Goal: Transaction & Acquisition: Purchase product/service

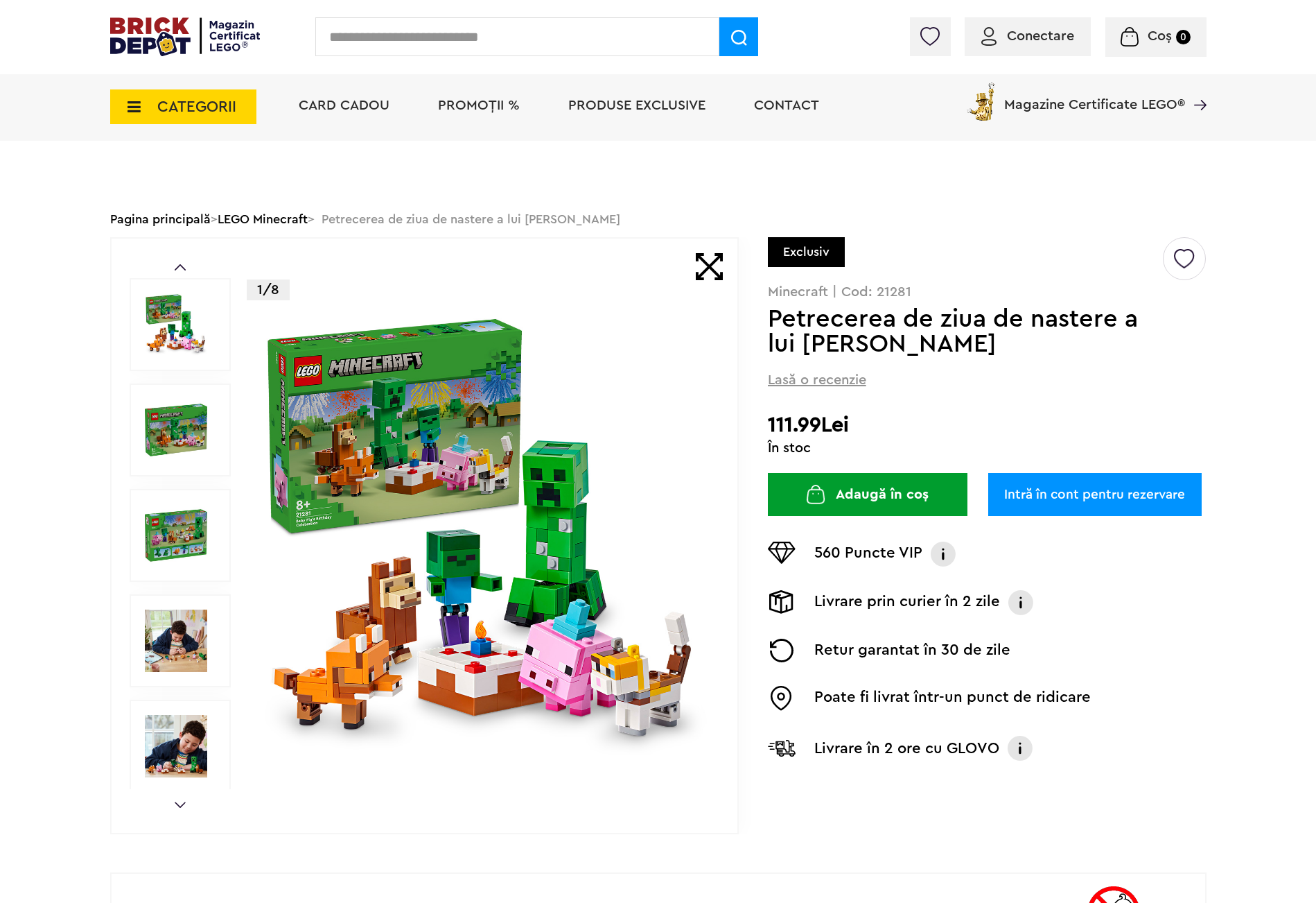
click at [358, 25] on input "text" at bounding box center [518, 37] width 404 height 39
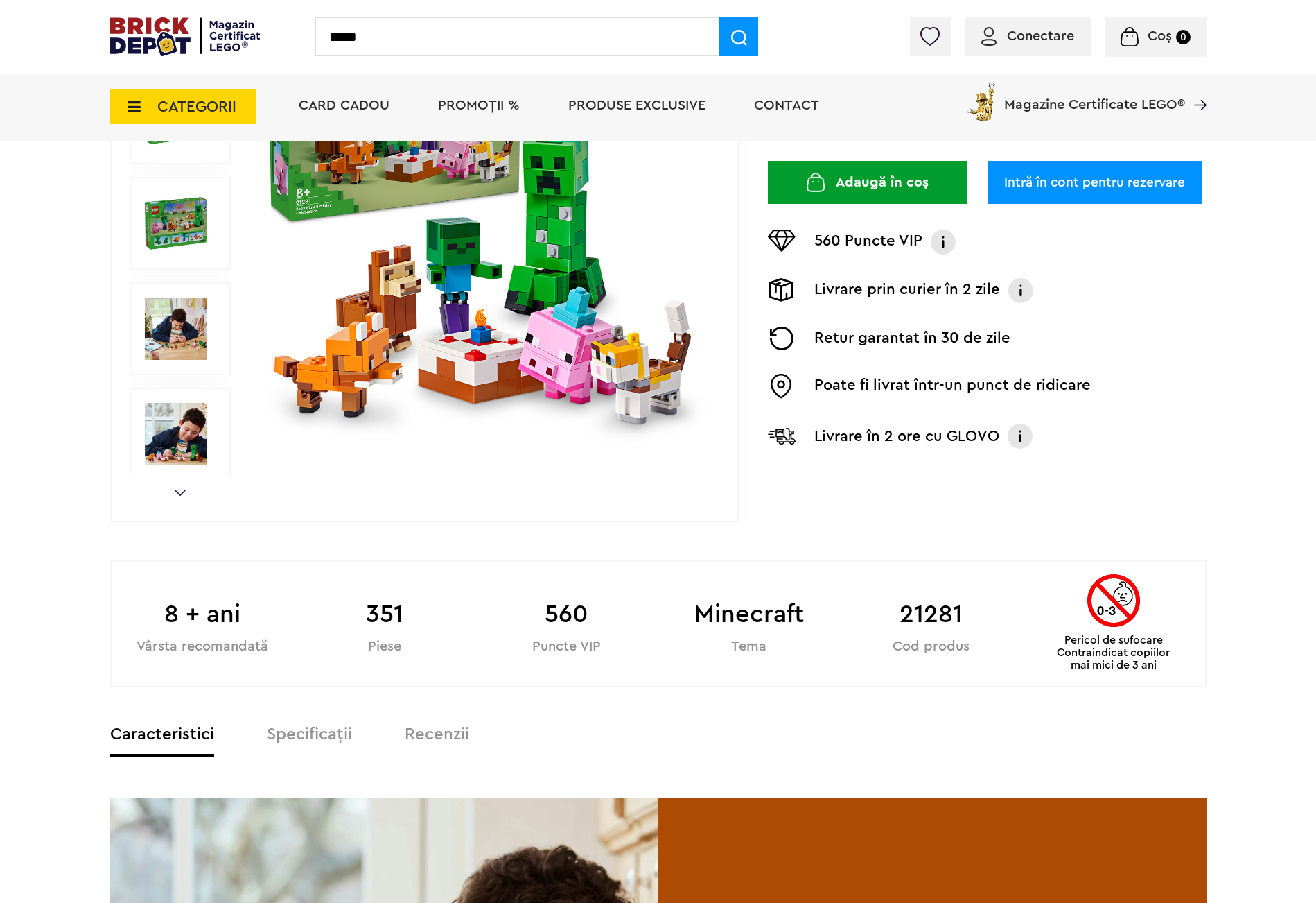
type input "*****"
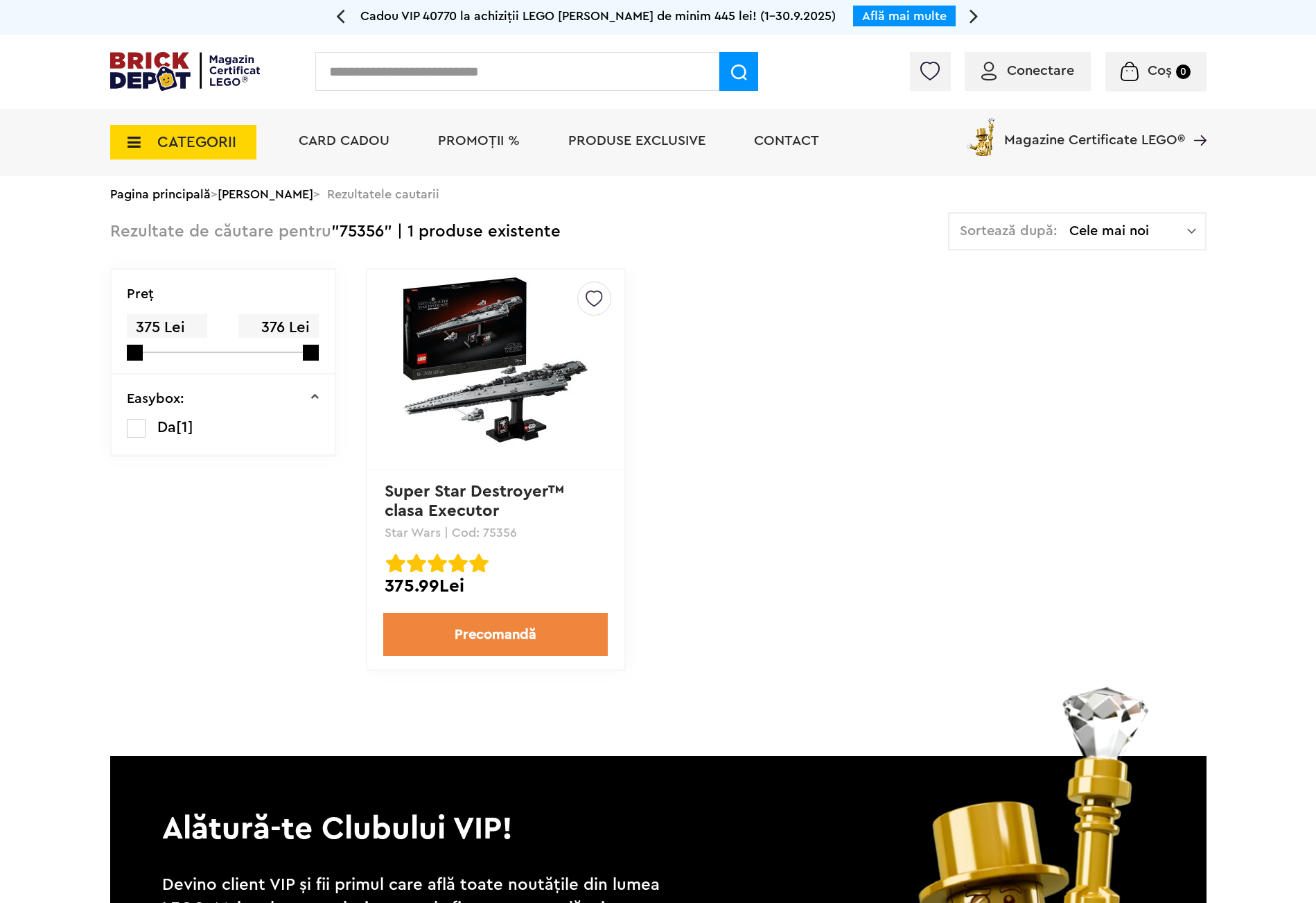
click at [495, 360] on img at bounding box center [495, 369] width 194 height 194
